Goal: Task Accomplishment & Management: Manage account settings

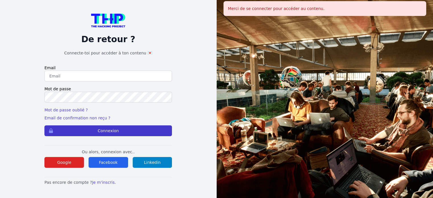
type input "chaouikenza46@gmail.com"
click at [136, 127] on button "Connexion" at bounding box center [107, 130] width 127 height 11
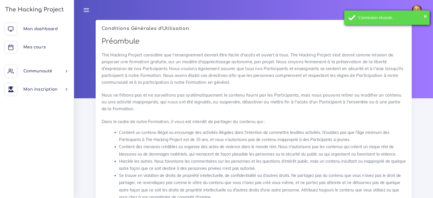
click at [422, 16] on div "Connexion réussie." at bounding box center [391, 18] width 67 height 6
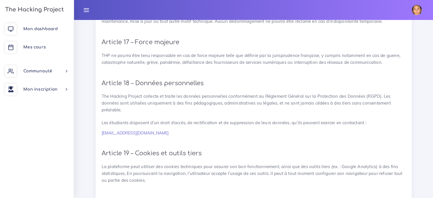
scroll to position [1305, 0]
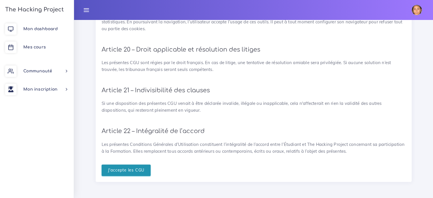
click at [141, 168] on input "J'accepte les CGU" at bounding box center [126, 170] width 49 height 12
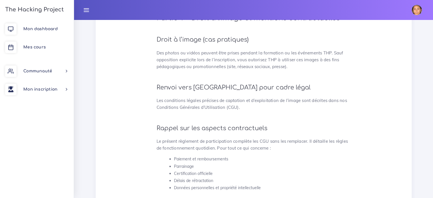
scroll to position [1534, 0]
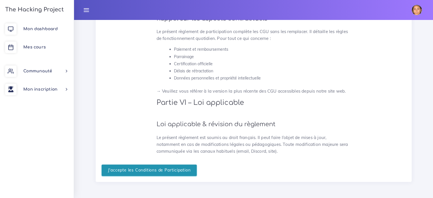
click at [182, 173] on input "J'accepte les Conditions de Participation" at bounding box center [149, 170] width 95 height 12
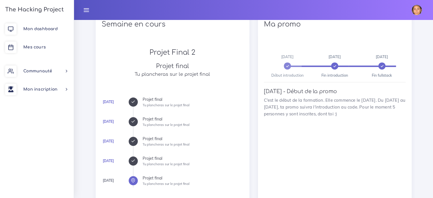
scroll to position [300, 0]
